Goal: Check status: Check status

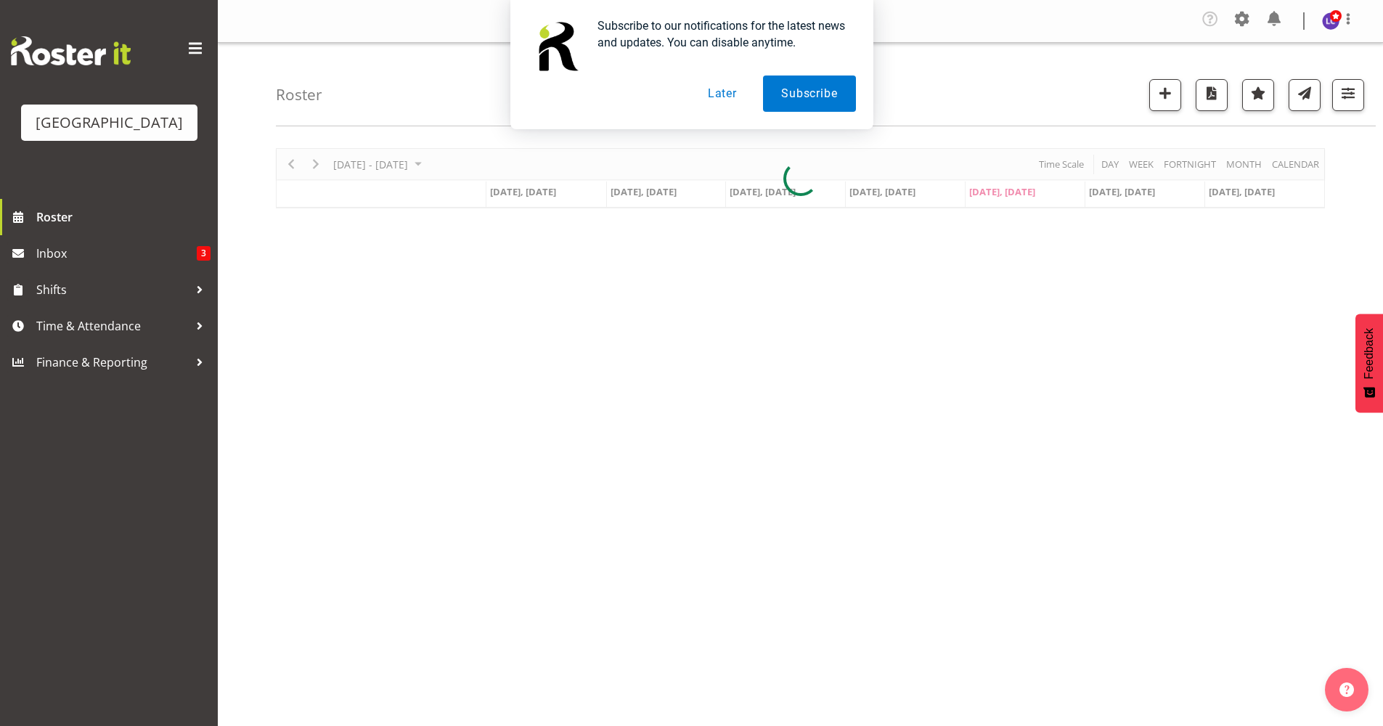
click at [731, 97] on button "Later" at bounding box center [722, 94] width 65 height 36
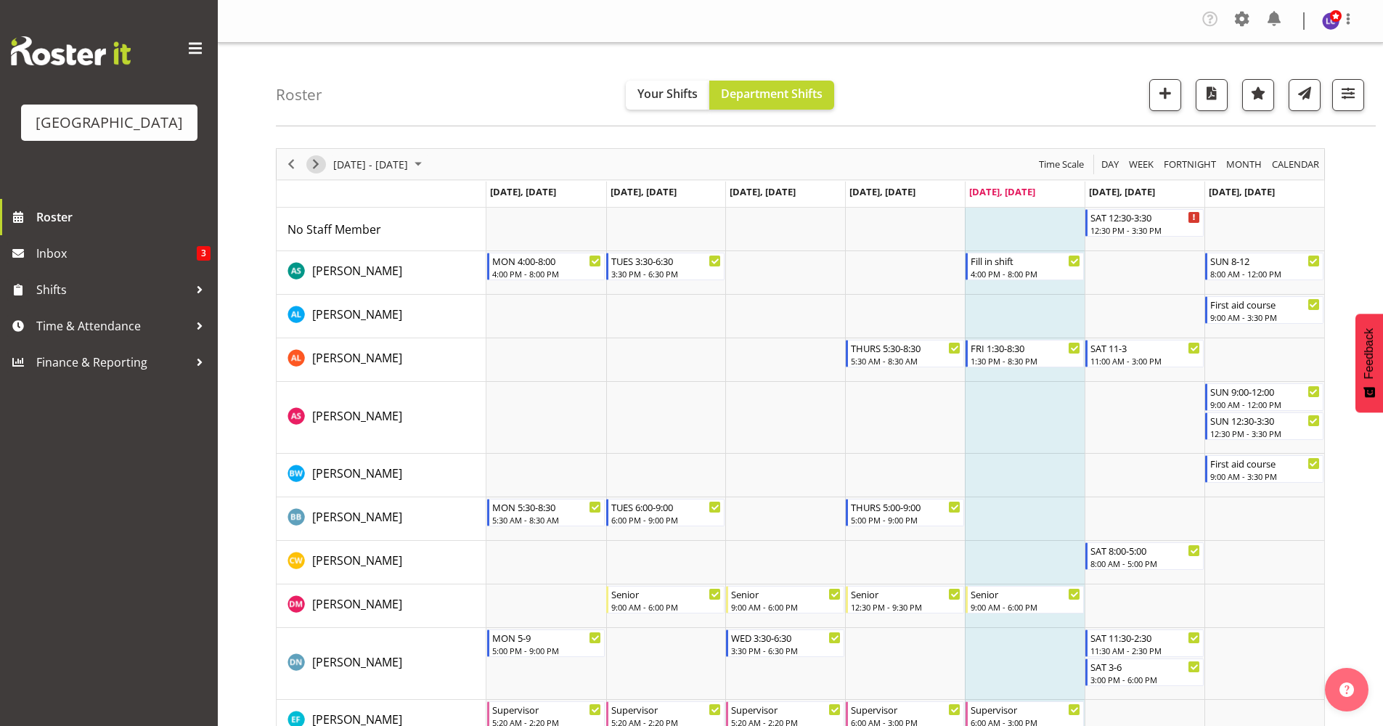
click at [321, 171] on span "Next" at bounding box center [315, 164] width 17 height 18
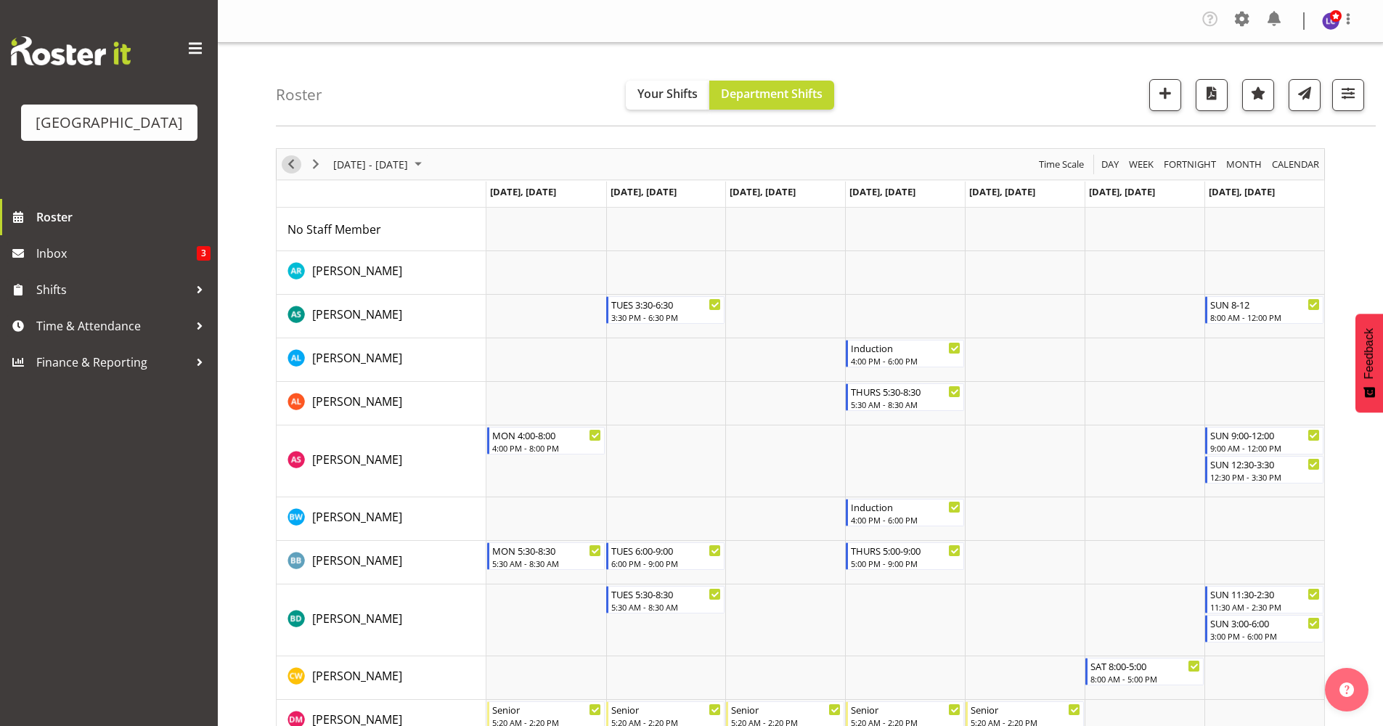
click at [293, 164] on span "Previous" at bounding box center [290, 164] width 17 height 18
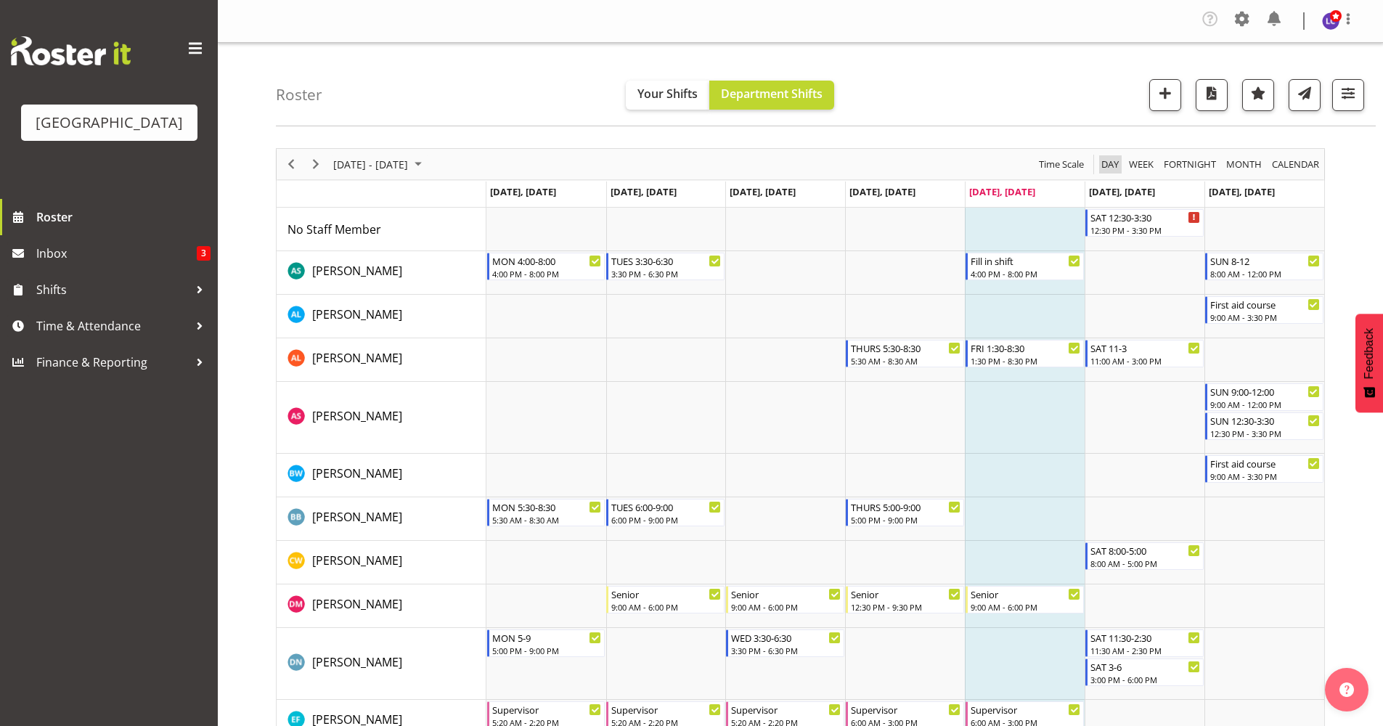
click at [1108, 163] on span "Day" at bounding box center [1110, 164] width 20 height 18
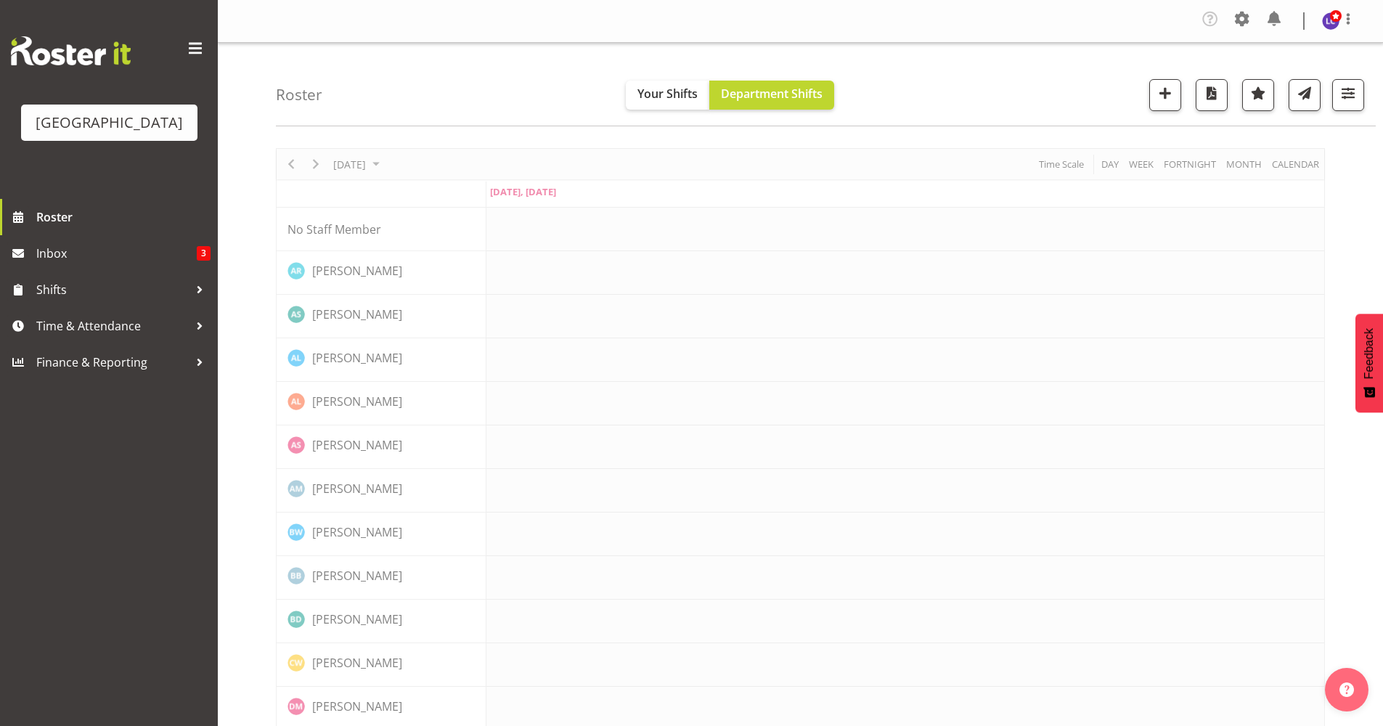
drag, startPoint x: 1068, startPoint y: 339, endPoint x: 546, endPoint y: 106, distance: 571.7
click at [546, 106] on div "Roster Your Shifts Department Shifts All Locations [GEOGRAPHIC_DATA] Select All…" at bounding box center [826, 85] width 1100 height 84
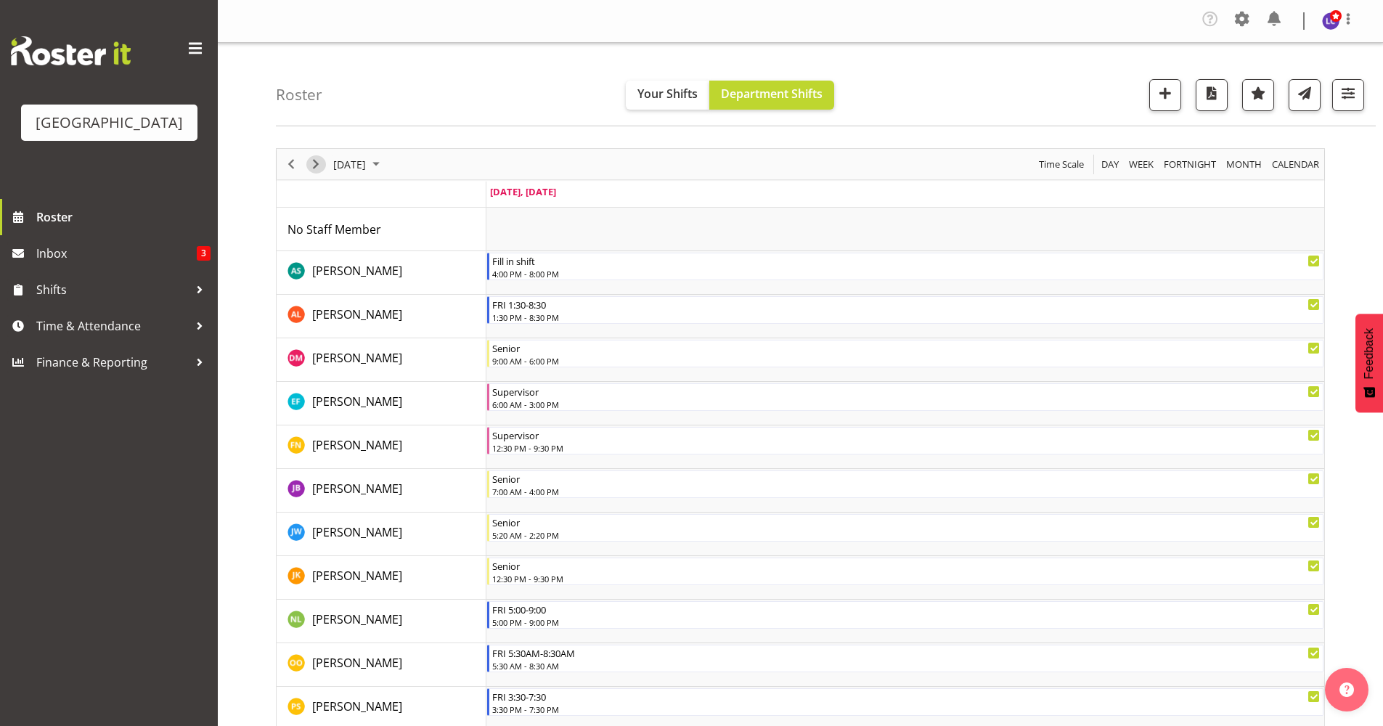
click at [317, 161] on span "Next" at bounding box center [315, 164] width 17 height 18
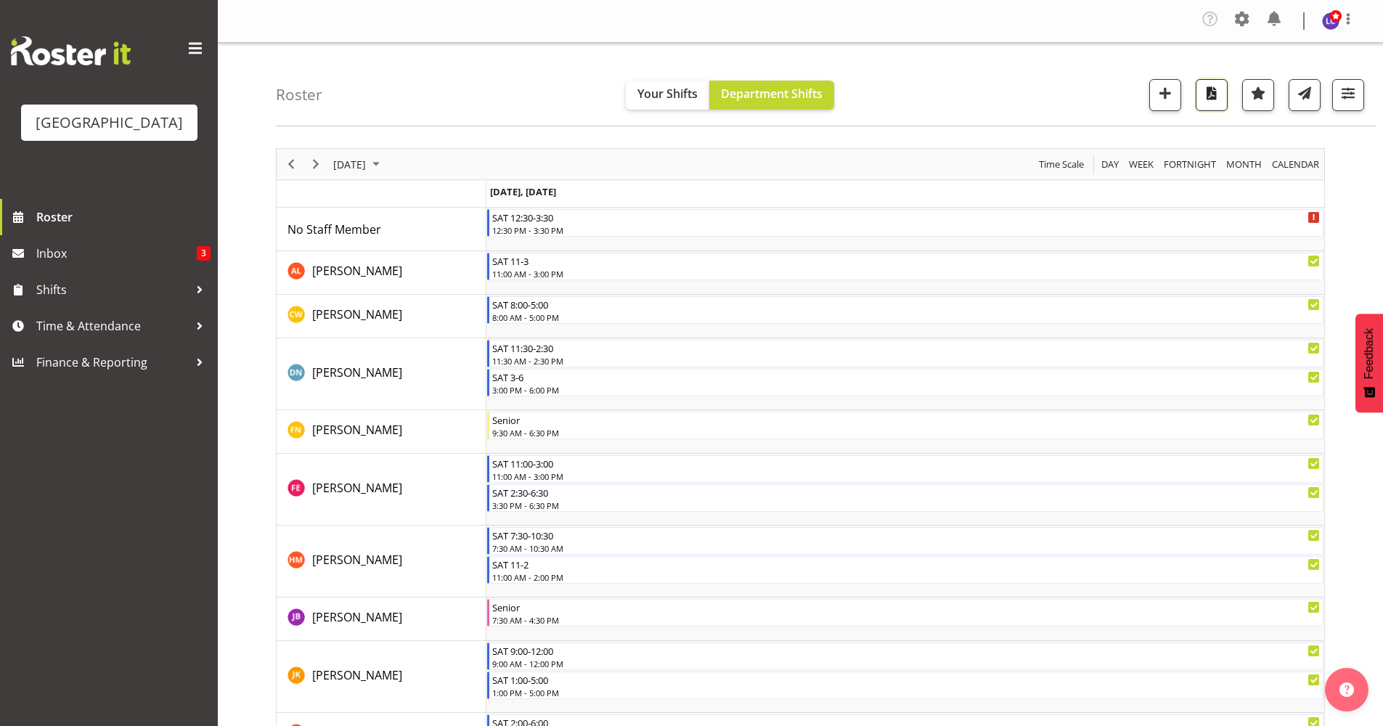
click at [1218, 99] on span "button" at bounding box center [1211, 93] width 19 height 19
click at [319, 168] on span "Next" at bounding box center [315, 164] width 17 height 18
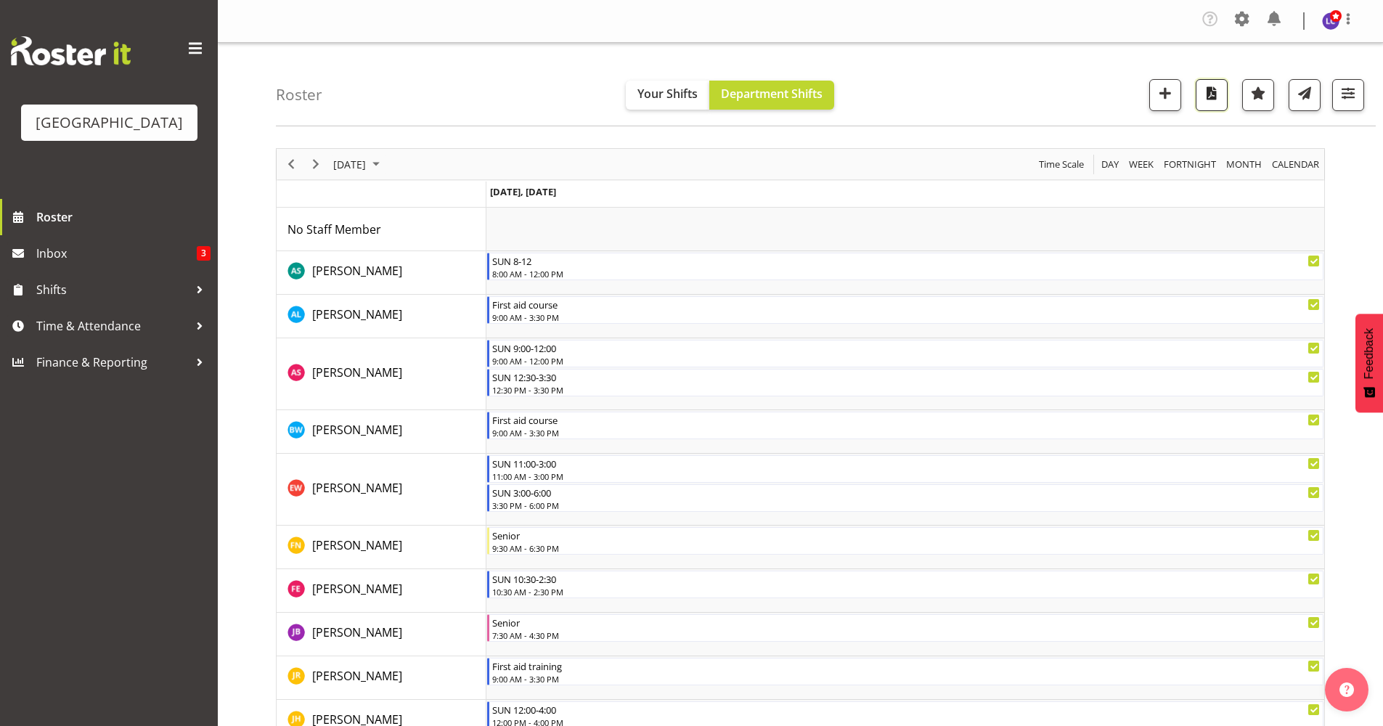
click at [1221, 99] on span "button" at bounding box center [1211, 93] width 19 height 19
